Goal: Information Seeking & Learning: Learn about a topic

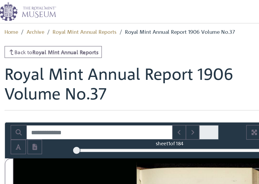
click at [172, 90] on span at bounding box center [178, 90] width 13 height 10
click at [89, 90] on input "Search for" at bounding box center [104, 90] width 100 height 10
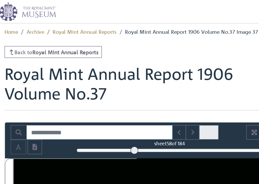
drag, startPoint x: 52, startPoint y: 102, endPoint x: 92, endPoint y: 100, distance: 39.8
click at [125, 100] on div at bounding box center [127, 102] width 5 height 5
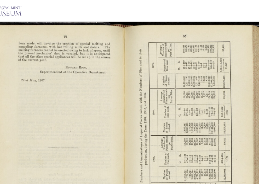
scroll to position [57, 0]
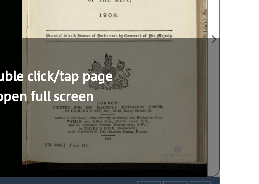
scroll to position [110, 0]
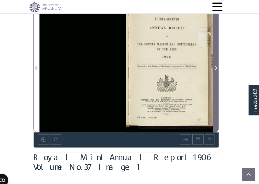
click at [215, 64] on icon "Next Page" at bounding box center [216, 66] width 3 height 4
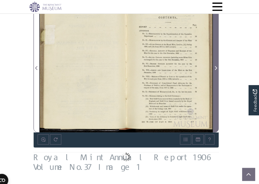
click at [215, 64] on icon "Next Page" at bounding box center [216, 66] width 3 height 4
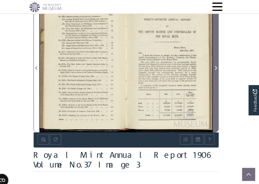
click at [215, 64] on icon "Next Page" at bounding box center [216, 66] width 3 height 4
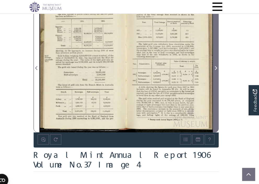
click at [215, 64] on icon "Next Page" at bounding box center [216, 66] width 3 height 4
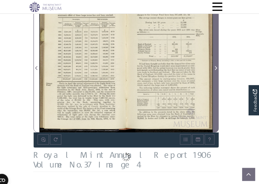
click at [215, 64] on icon "Next Page" at bounding box center [216, 66] width 3 height 4
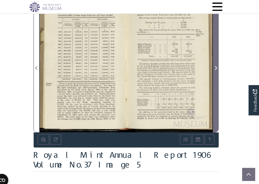
click at [215, 64] on icon "Next Page" at bounding box center [216, 66] width 3 height 4
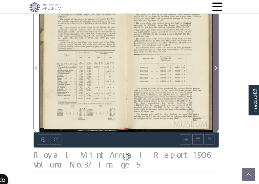
click at [215, 66] on icon "Next Page" at bounding box center [216, 66] width 2 height 4
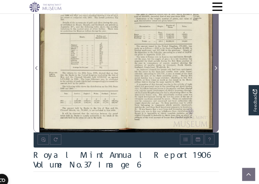
click at [215, 66] on icon "Next Page" at bounding box center [216, 66] width 2 height 4
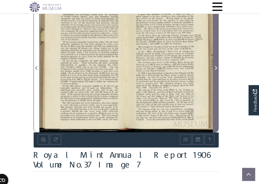
click at [215, 66] on icon "Next Page" at bounding box center [216, 66] width 2 height 4
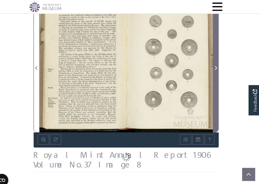
click at [215, 66] on icon "Next Page" at bounding box center [216, 66] width 2 height 4
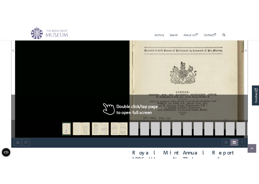
scroll to position [203, 0]
